Goal: Task Accomplishment & Management: Use online tool/utility

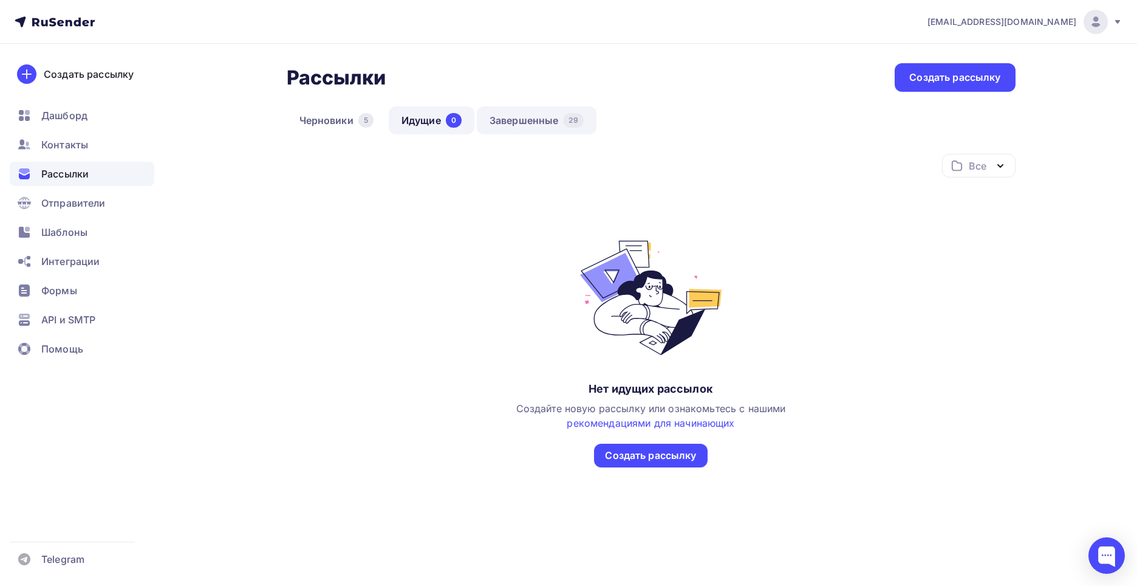
click at [511, 117] on link "Завершенные 29" at bounding box center [537, 120] width 120 height 28
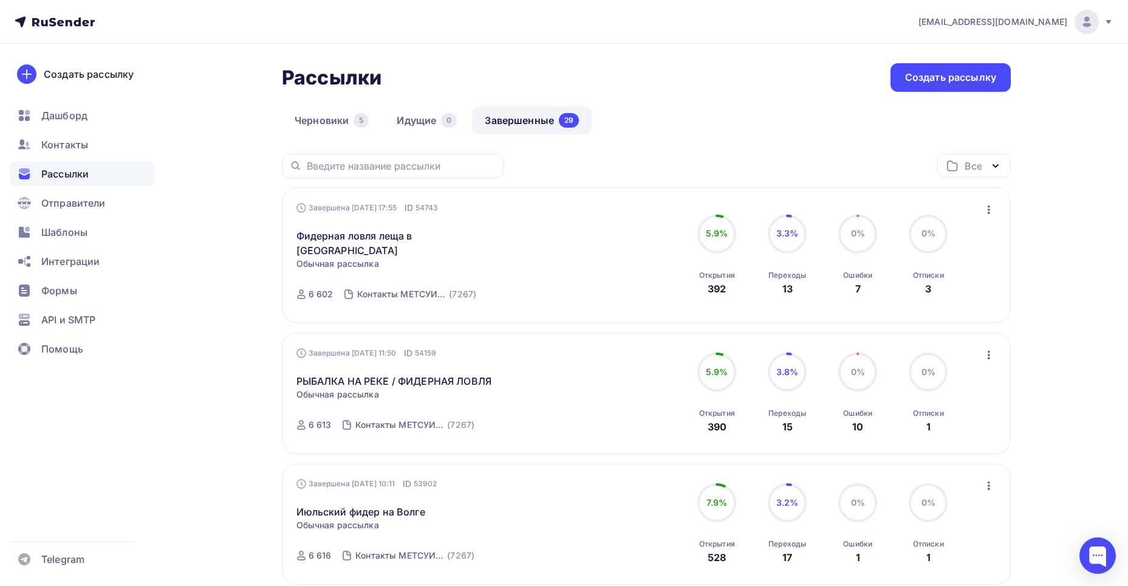
click at [988, 211] on icon "button" at bounding box center [989, 209] width 15 height 15
click at [957, 293] on div "Копировать в новую" at bounding box center [933, 289] width 125 height 15
click at [986, 208] on icon "button" at bounding box center [989, 209] width 15 height 15
click at [943, 291] on div "Копировать в новую" at bounding box center [933, 289] width 125 height 15
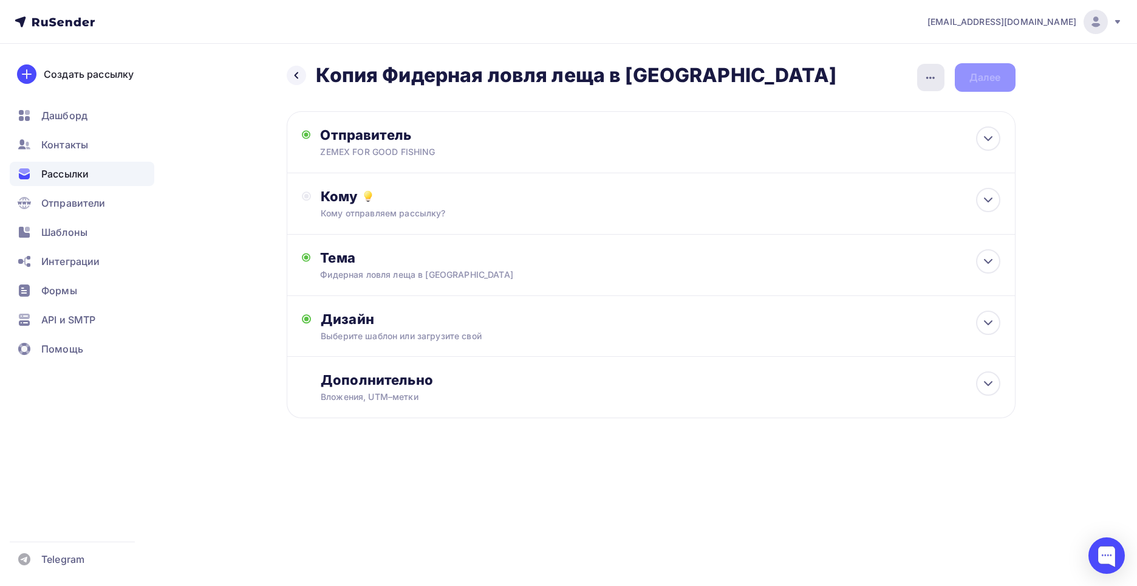
click at [930, 77] on icon "button" at bounding box center [930, 77] width 15 height 15
click at [901, 138] on div "Переименовать рассылку" at bounding box center [866, 139] width 151 height 15
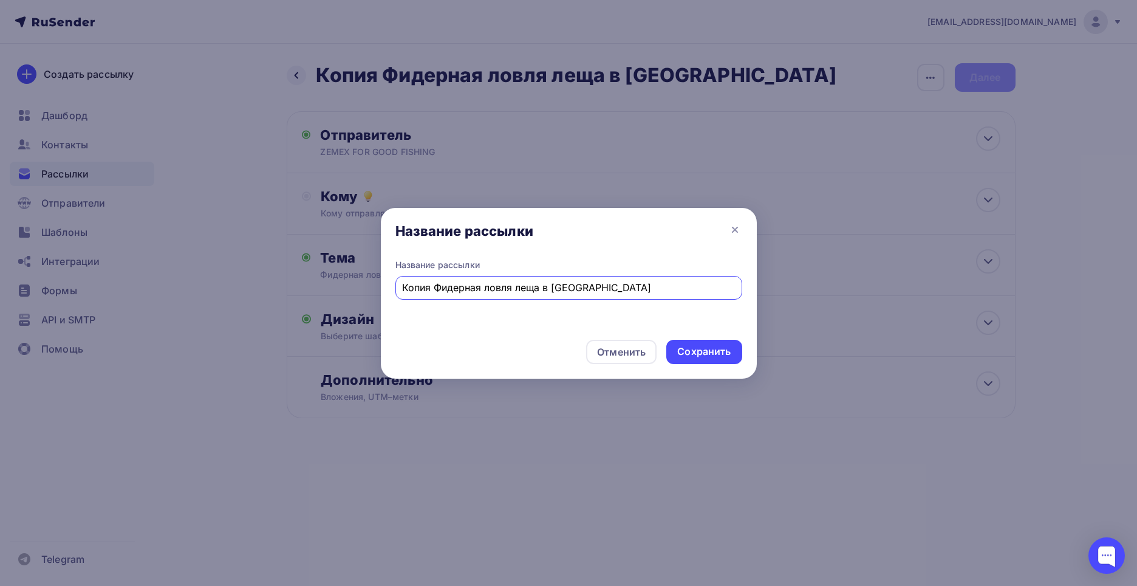
drag, startPoint x: 615, startPoint y: 291, endPoint x: 391, endPoint y: 275, distance: 224.7
click at [391, 275] on div "Название рассылки Копия Фидерная ловля леща в Сосновке" at bounding box center [569, 294] width 376 height 71
paste input "емпионат России по фидеру 2025 / Отчет чемпиона"
type input "Чемпионат России по фидеру 2025 / Отчет чемпиона"
click at [712, 355] on div "Сохранить" at bounding box center [703, 351] width 53 height 14
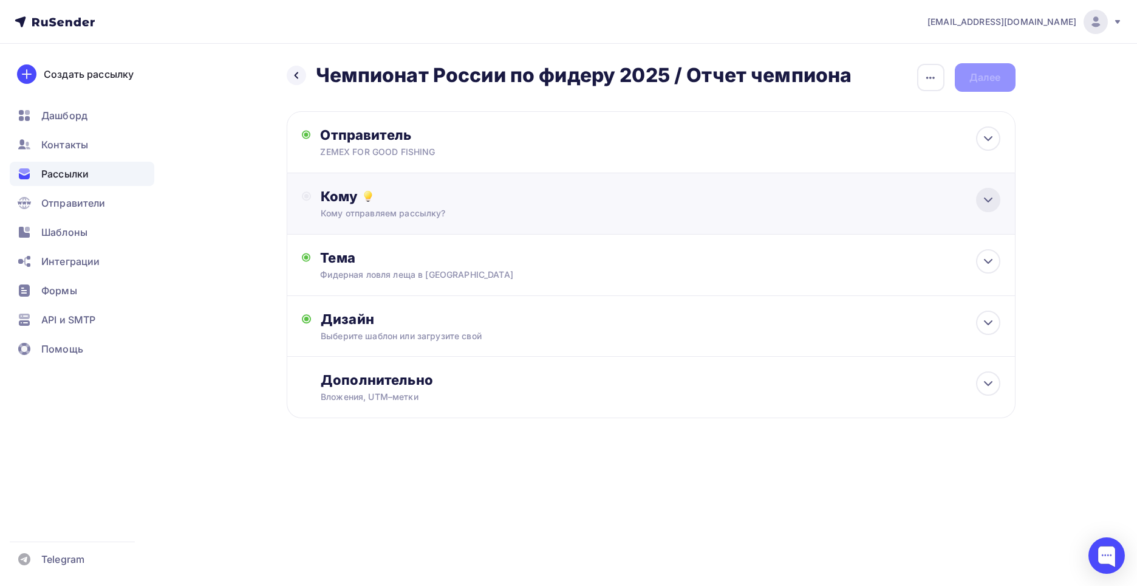
click at [987, 202] on icon at bounding box center [988, 200] width 15 height 15
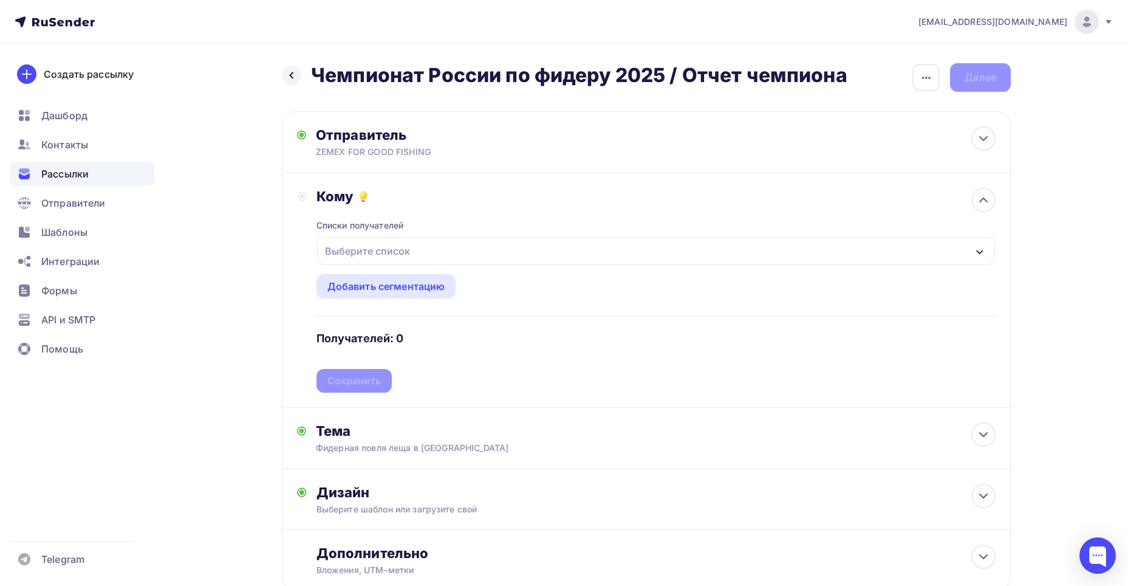
click at [975, 251] on icon "button" at bounding box center [980, 252] width 10 height 10
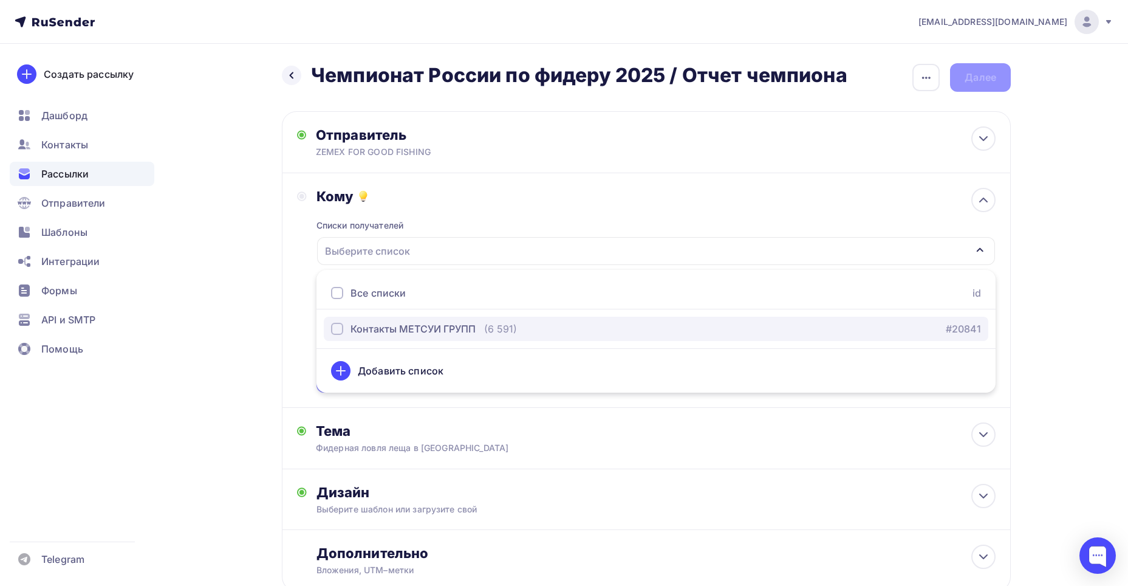
click at [335, 327] on div "button" at bounding box center [337, 329] width 12 height 12
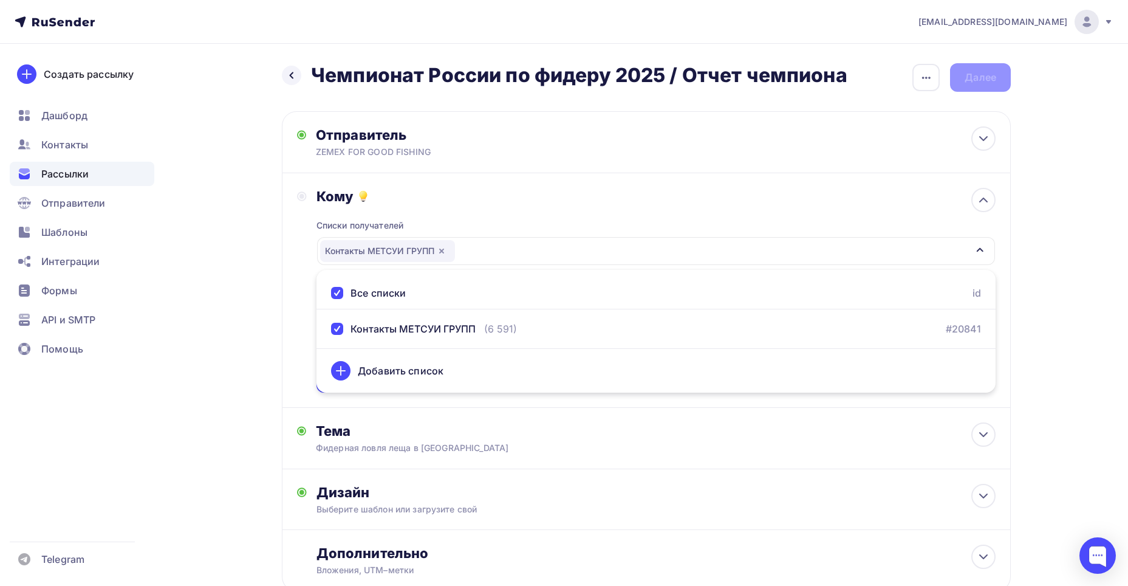
click at [184, 312] on div "Назад Чемпионат России по фидеру 2025 / Отчет чемпиона Чемпионат России по фиде…" at bounding box center [564, 357] width 996 height 626
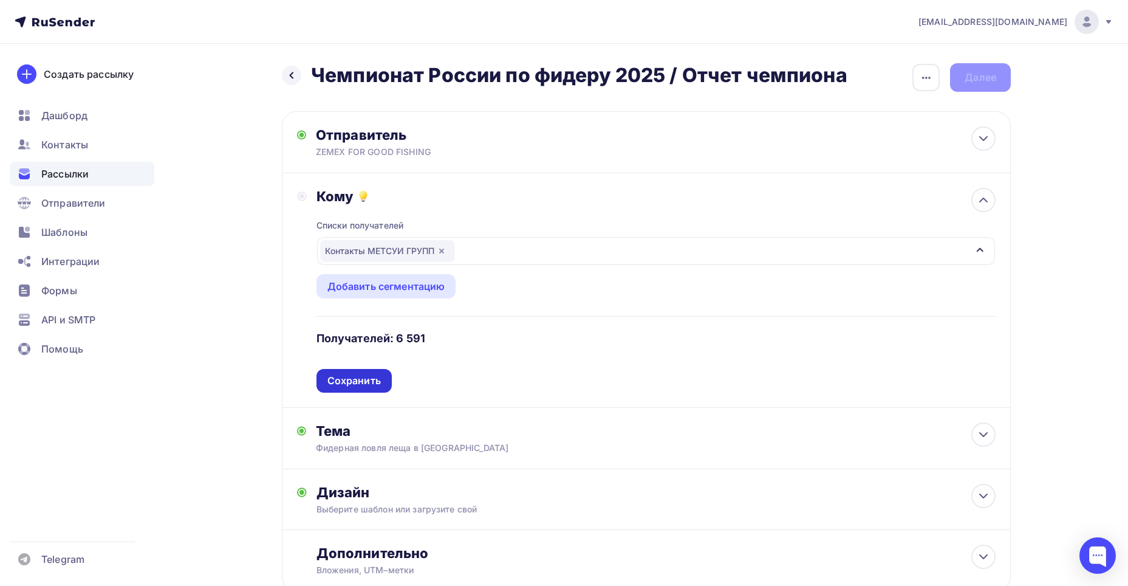
click at [361, 384] on div "Сохранить" at bounding box center [353, 381] width 53 height 14
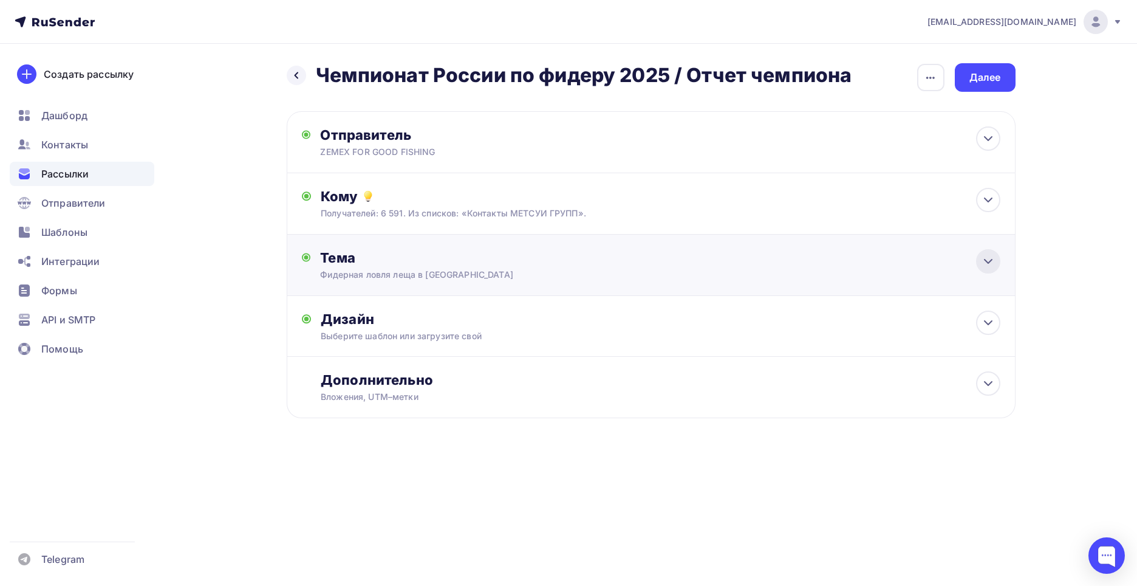
click at [986, 261] on icon at bounding box center [988, 261] width 7 height 4
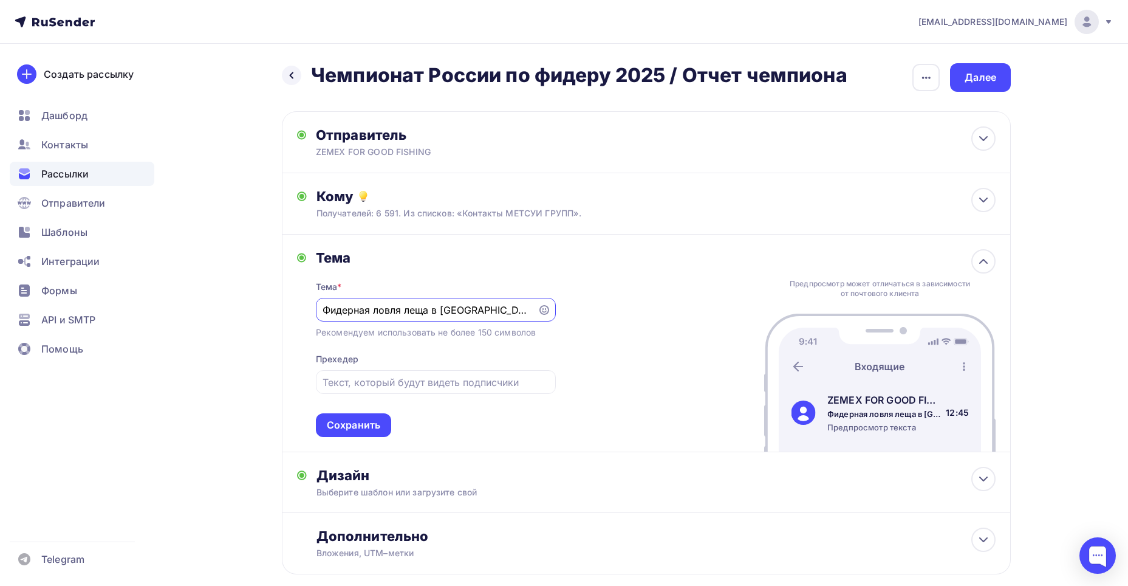
drag, startPoint x: 497, startPoint y: 313, endPoint x: 307, endPoint y: 289, distance: 191.6
click at [307, 289] on div "Тема Тема * Фидерная ловля леща в Сосновке Рекомендуем использовать не более 15…" at bounding box center [426, 343] width 259 height 188
paste input "емпионат России по фидеру 2025 / Отчет чемпиона"
type input "Чемпионат России по фидеру 2025 / Отчет чемпиона"
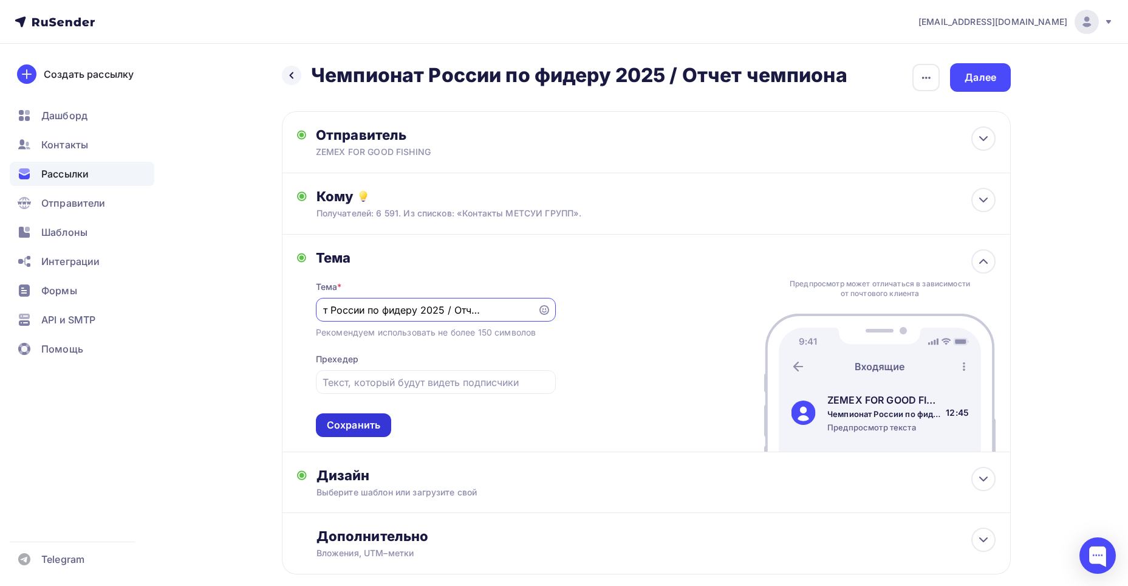
scroll to position [0, 0]
click at [363, 419] on div "Сохранить" at bounding box center [353, 425] width 53 height 14
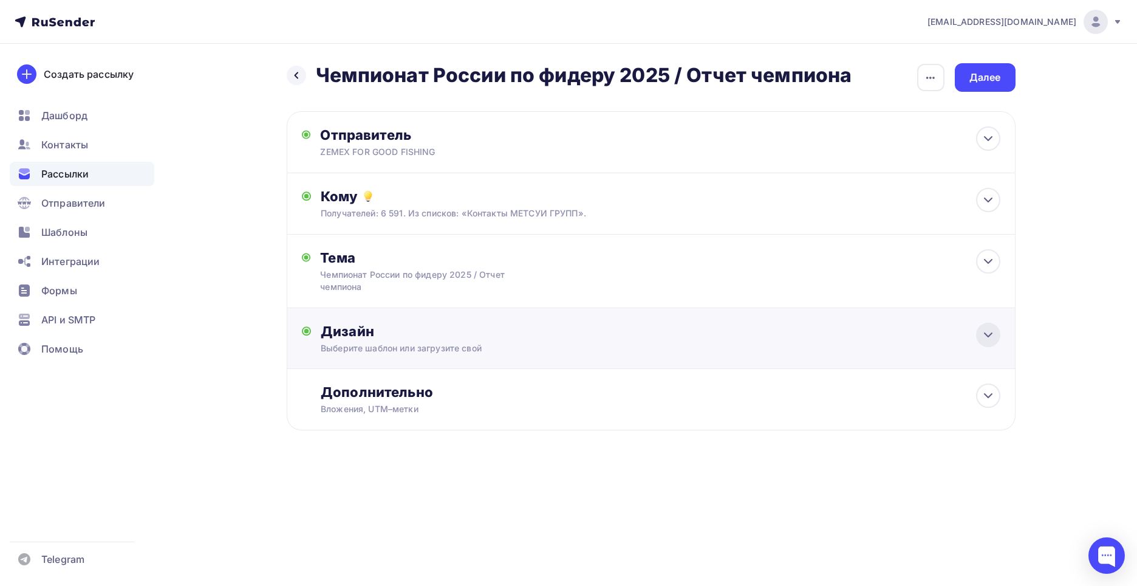
click at [984, 335] on icon at bounding box center [988, 334] width 15 height 15
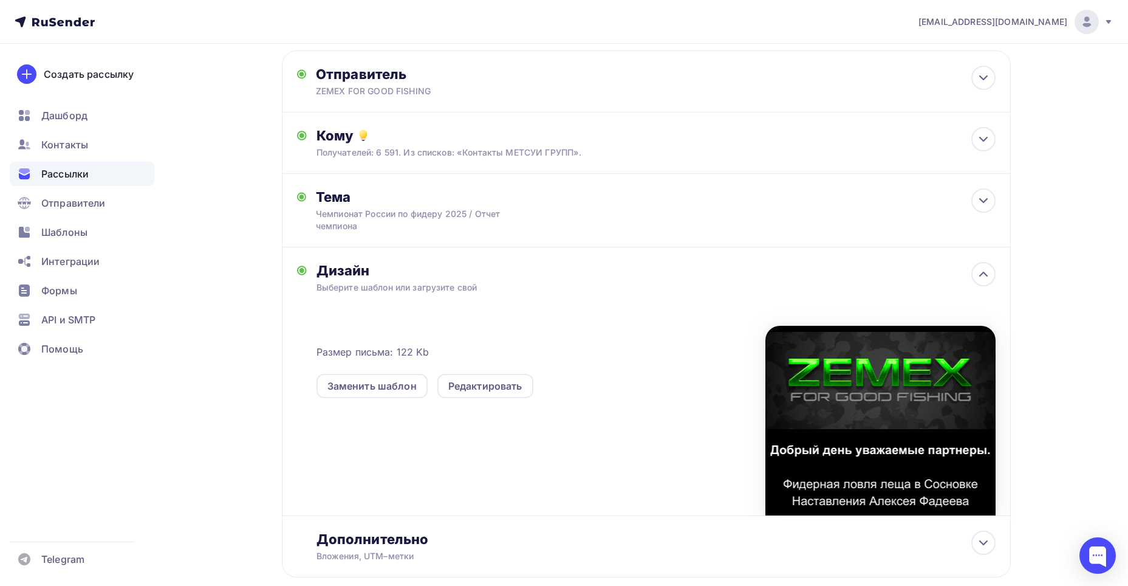
scroll to position [61, 0]
click at [497, 383] on div "Редактировать" at bounding box center [485, 385] width 74 height 15
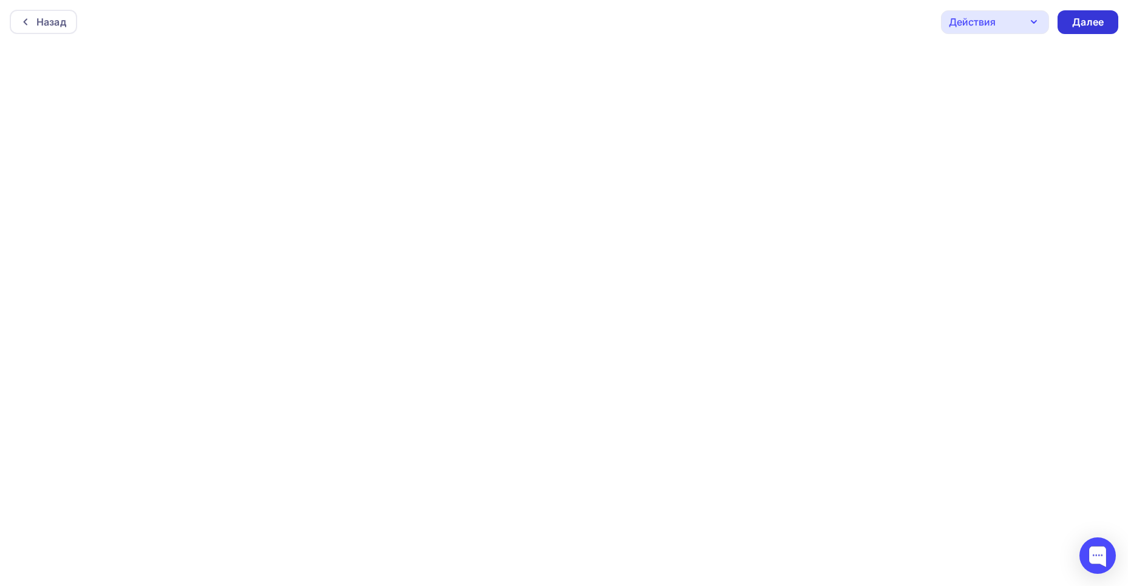
click at [1084, 22] on div "Далее" at bounding box center [1088, 22] width 32 height 14
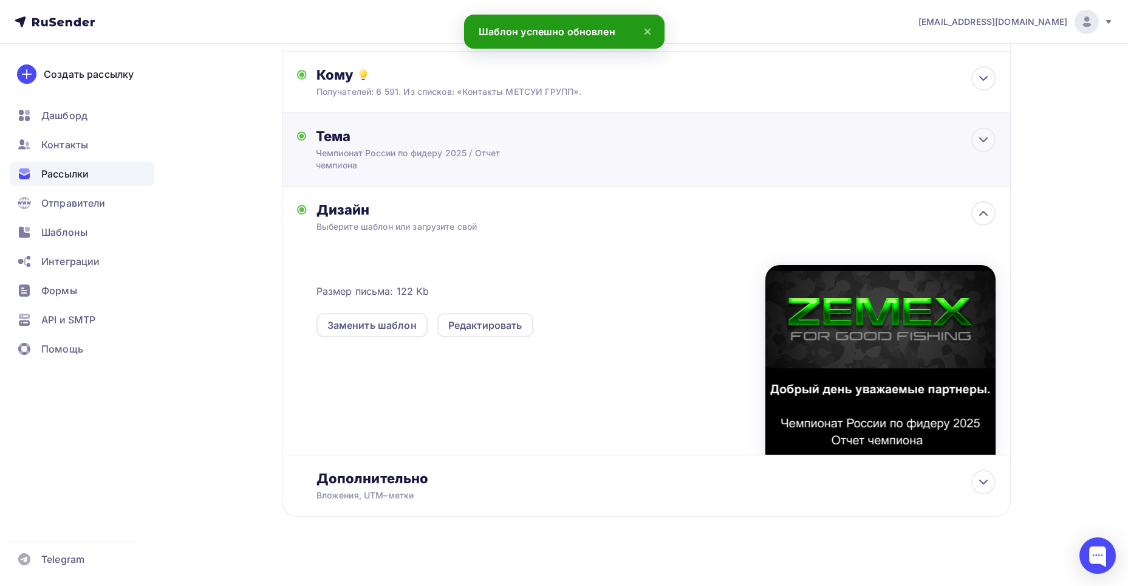
scroll to position [131, 0]
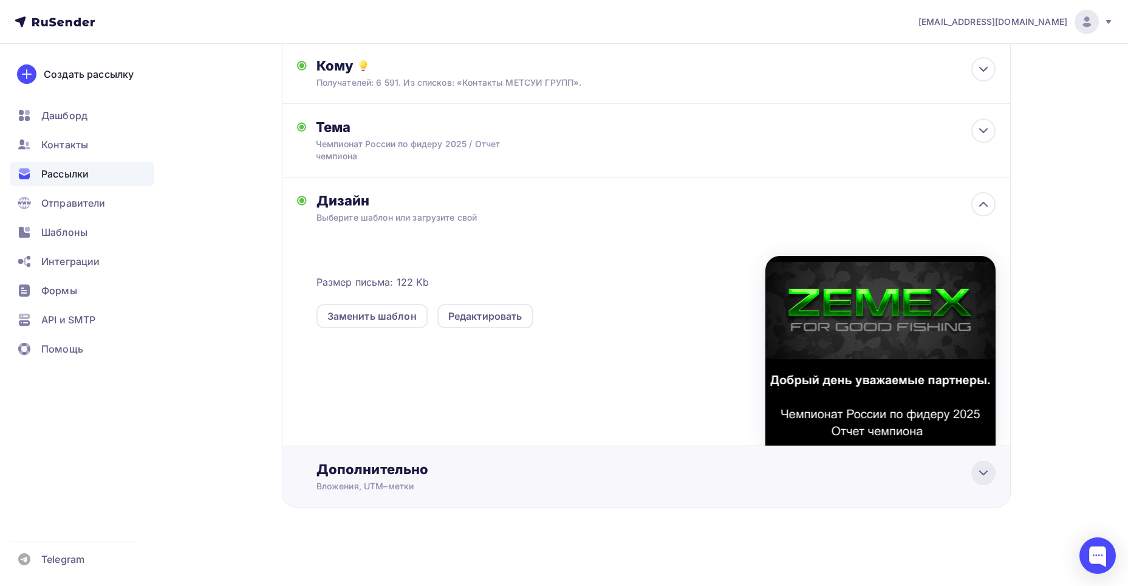
click at [985, 472] on icon at bounding box center [983, 473] width 7 height 4
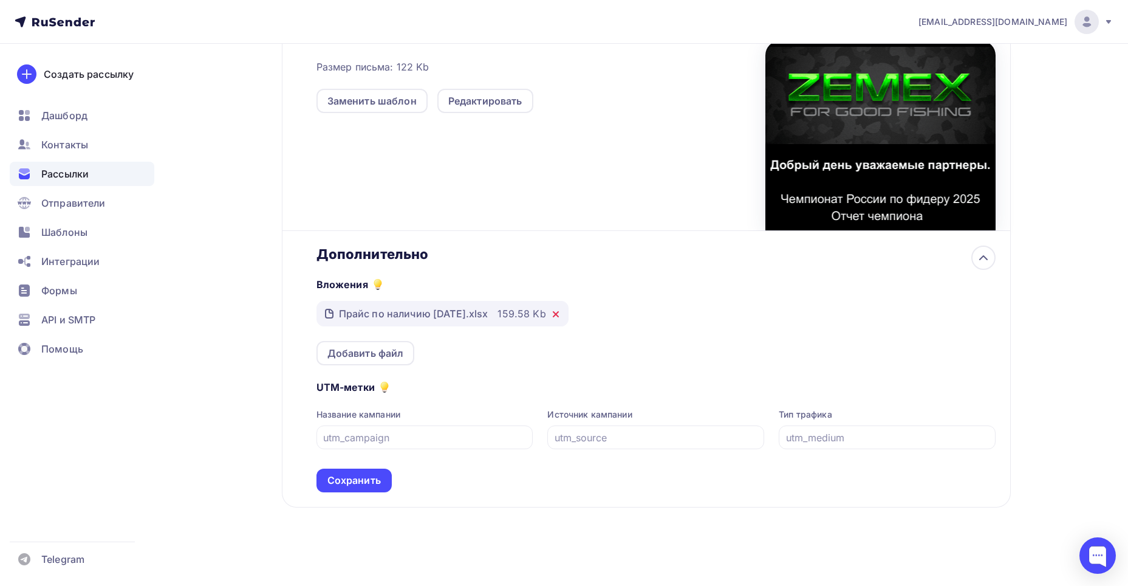
click at [561, 316] on icon at bounding box center [556, 314] width 10 height 10
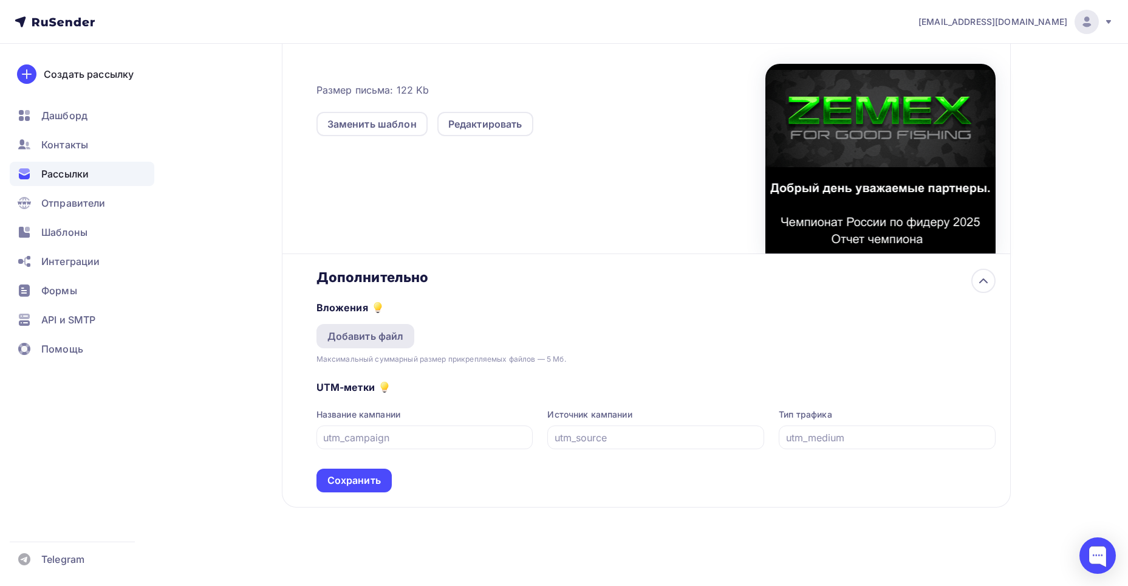
click at [378, 335] on div "Добавить файл" at bounding box center [365, 336] width 77 height 15
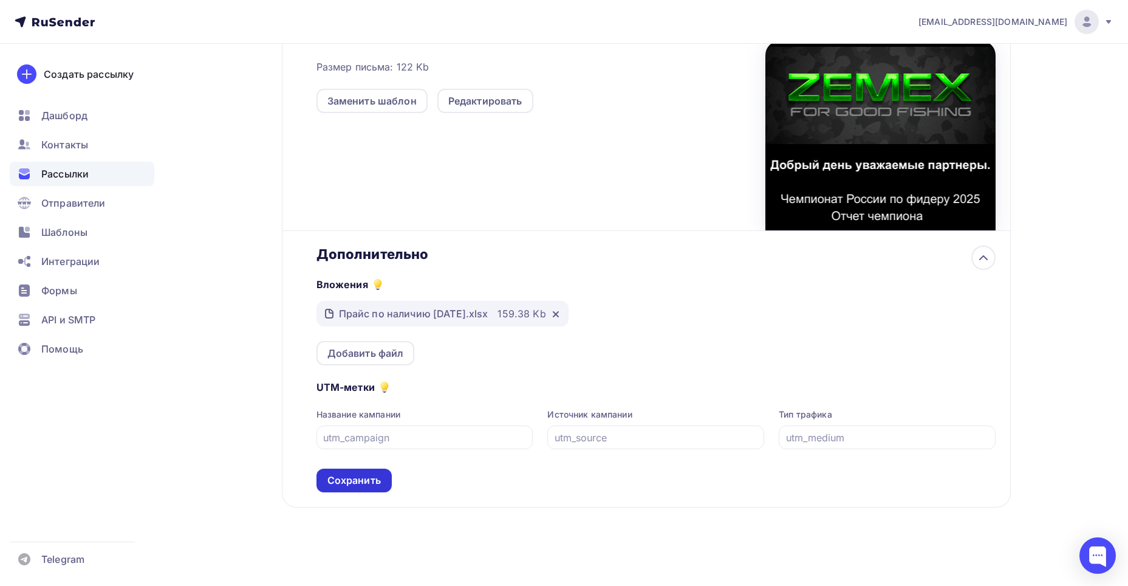
click at [374, 474] on div "Сохранить" at bounding box center [353, 480] width 53 height 14
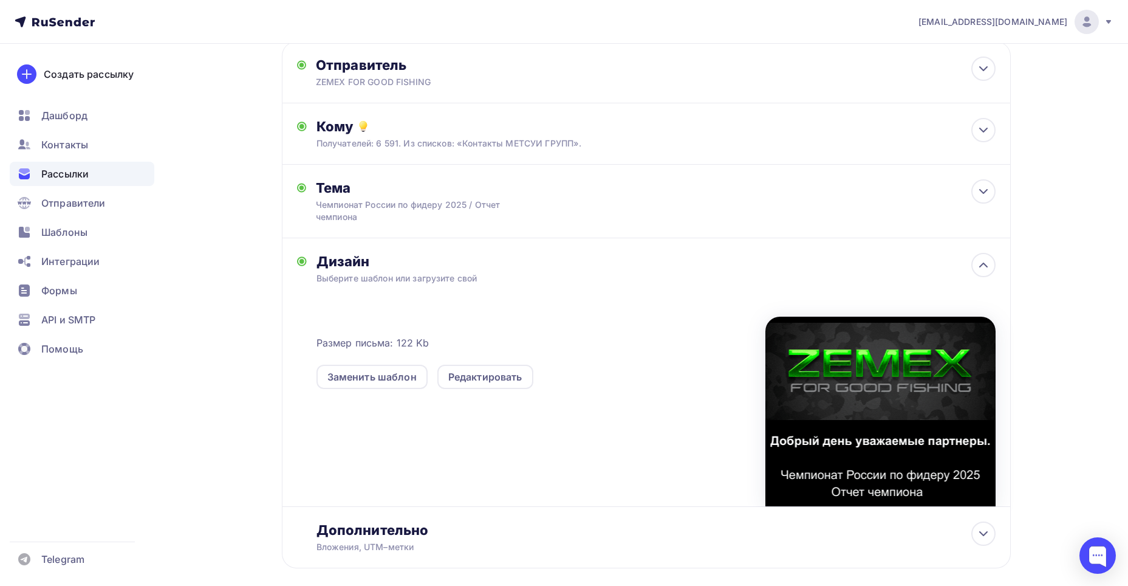
scroll to position [0, 0]
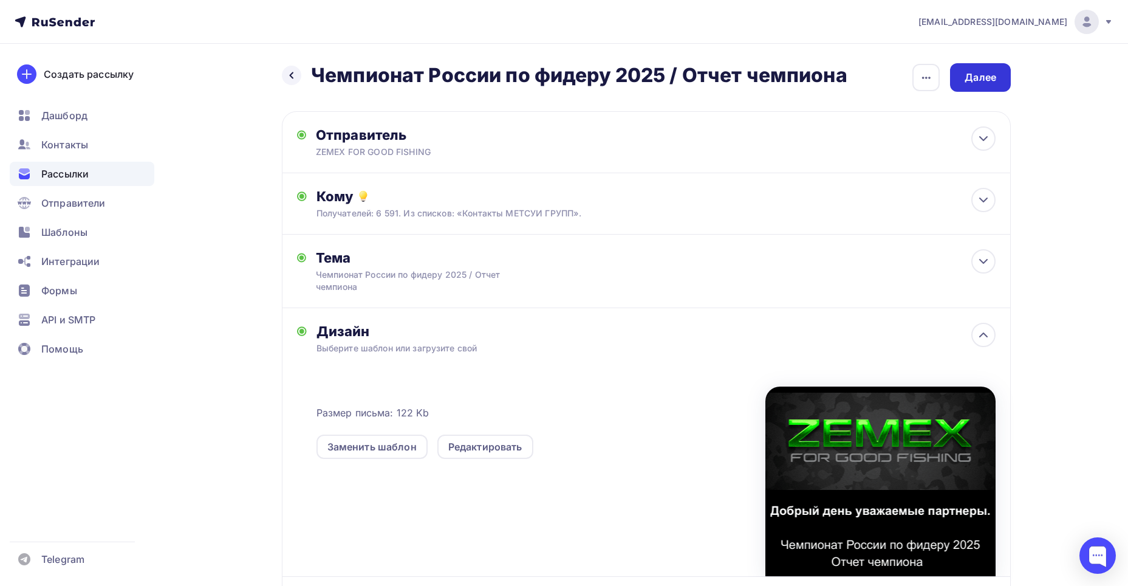
click at [980, 75] on div "Далее" at bounding box center [981, 77] width 32 height 14
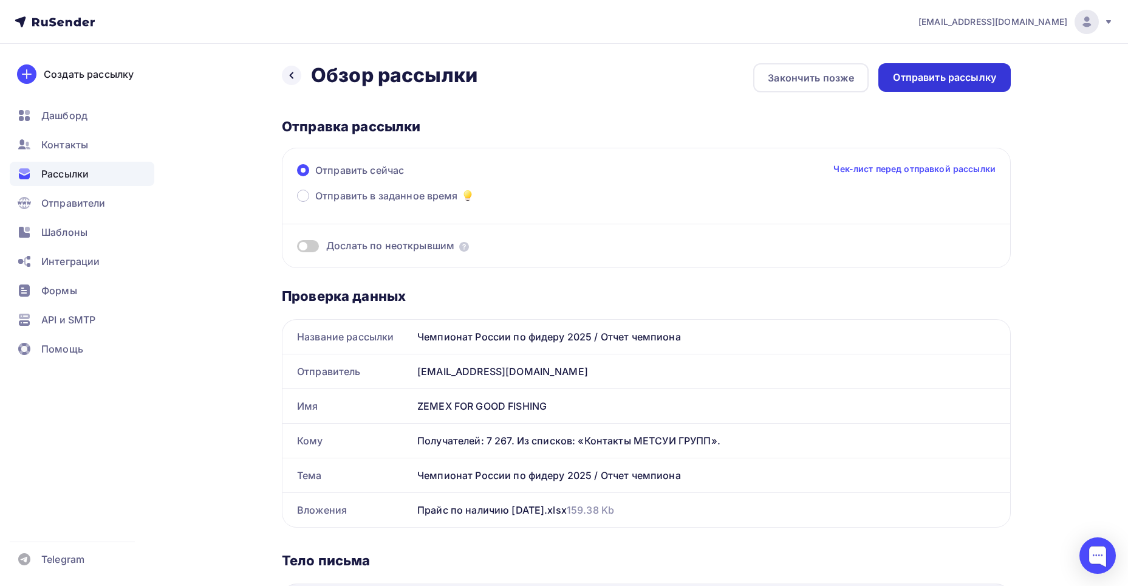
click at [940, 78] on div "Отправить рассылку" at bounding box center [944, 77] width 103 height 14
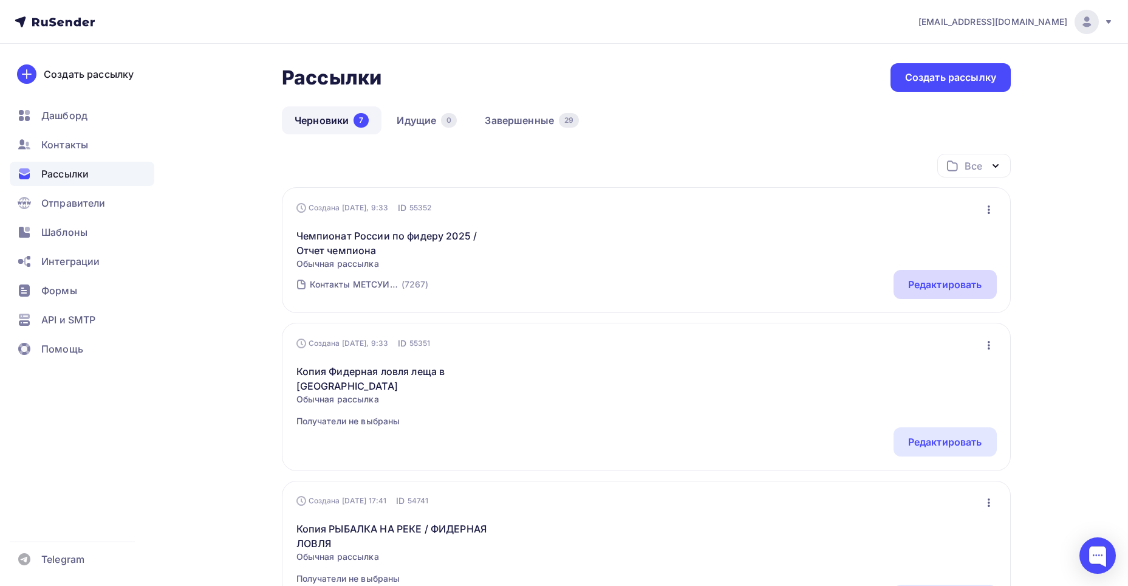
click at [946, 278] on div "Редактировать" at bounding box center [945, 284] width 74 height 15
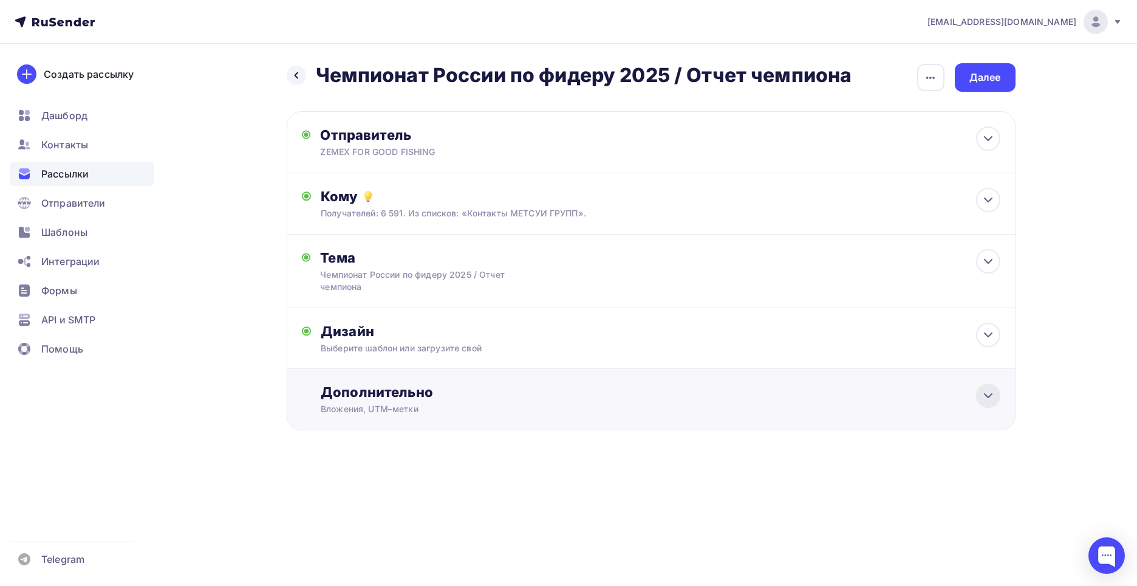
click at [985, 391] on icon at bounding box center [988, 395] width 15 height 15
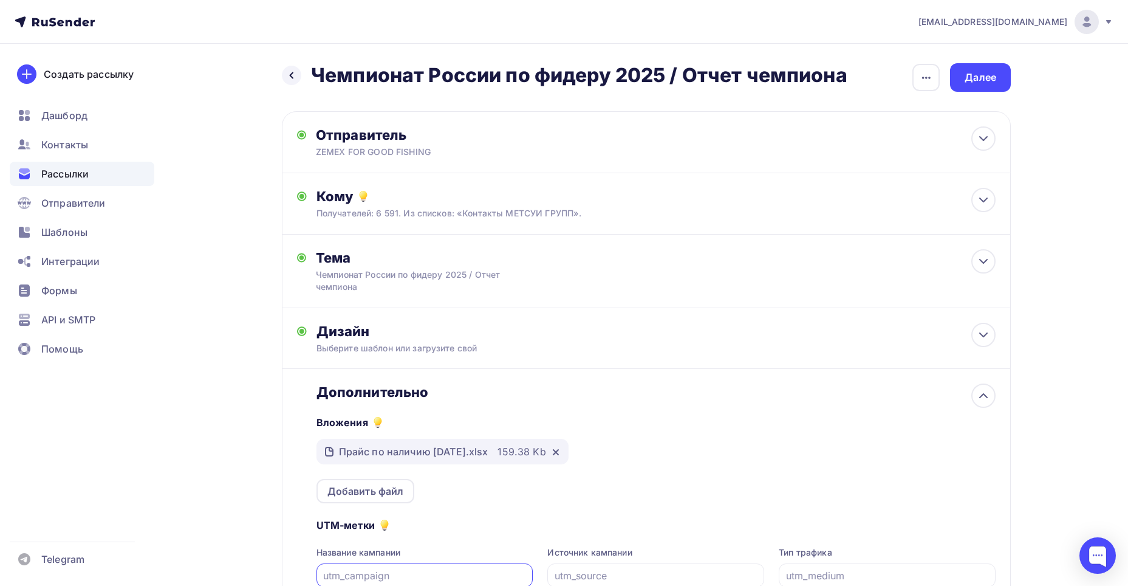
scroll to position [138, 0]
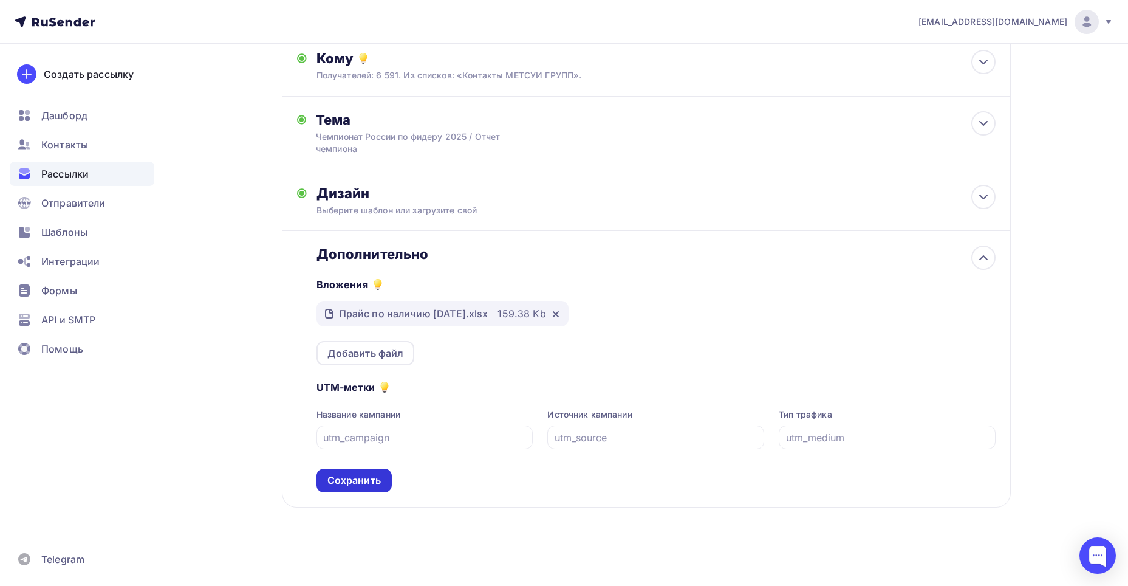
click at [370, 477] on div "Сохранить" at bounding box center [353, 480] width 53 height 14
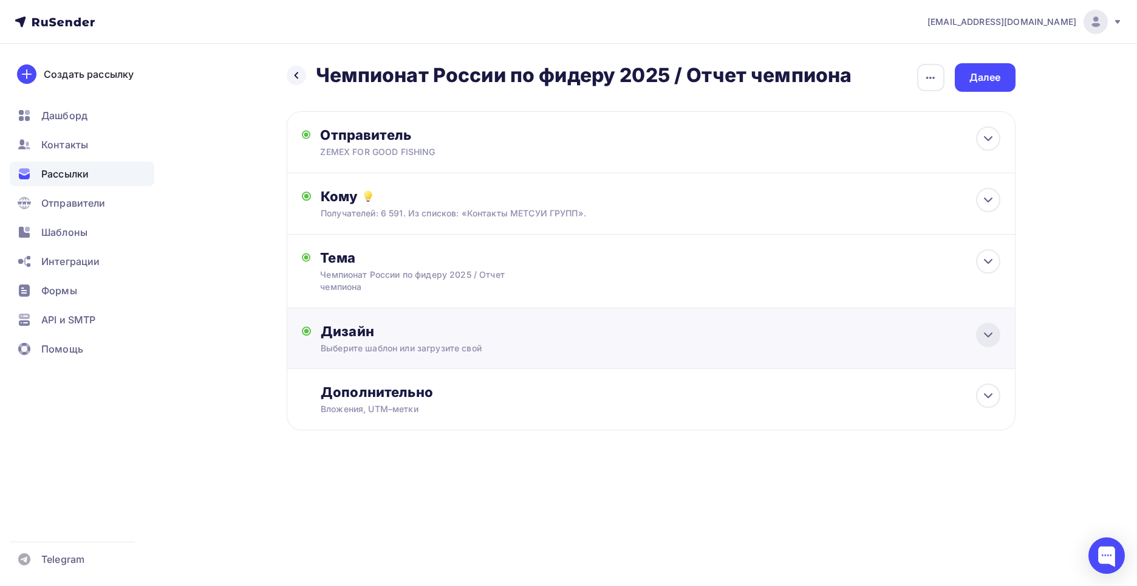
click at [982, 336] on icon at bounding box center [988, 334] width 15 height 15
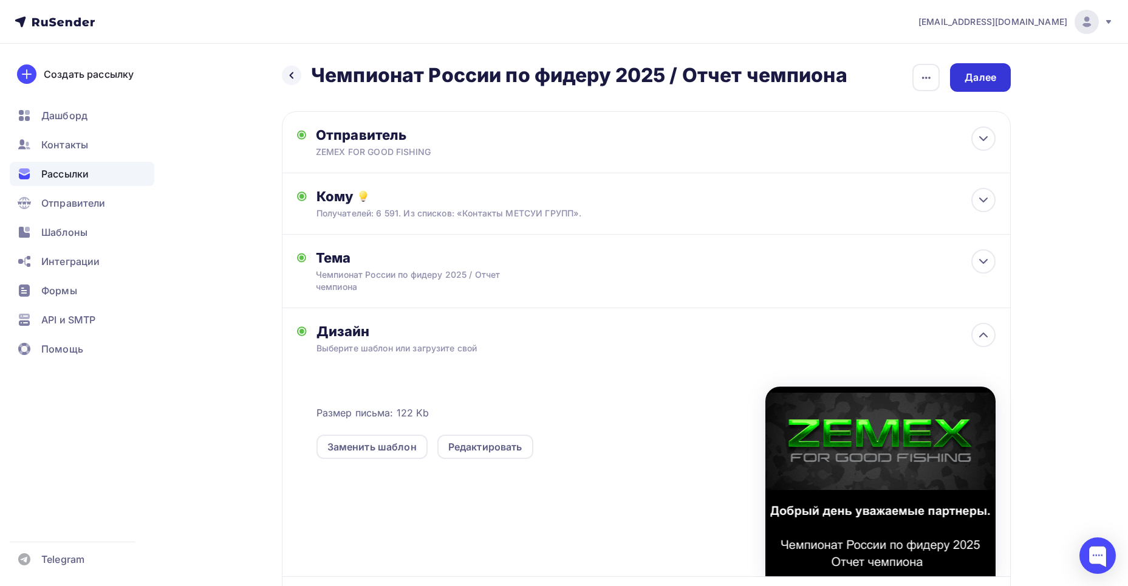
click at [966, 73] on div "Далее" at bounding box center [981, 77] width 32 height 14
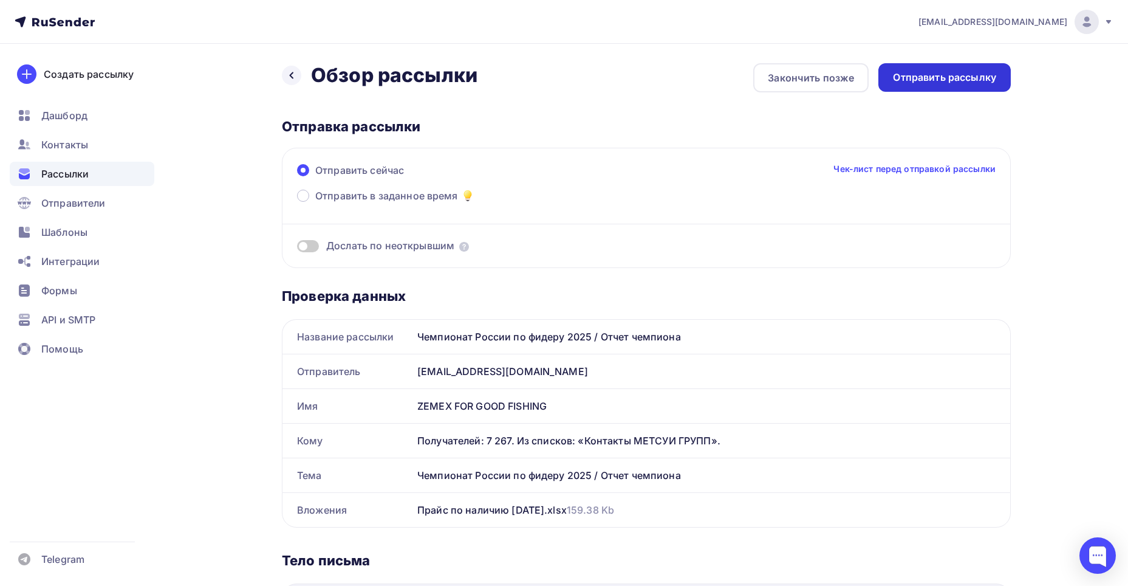
click at [955, 80] on div "Отправить рассылку" at bounding box center [944, 77] width 103 height 14
